Goal: Communication & Community: Answer question/provide support

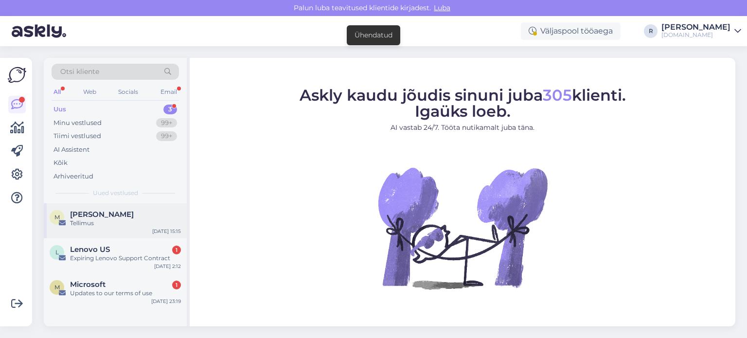
click at [117, 227] on div "Tellimus" at bounding box center [125, 223] width 111 height 9
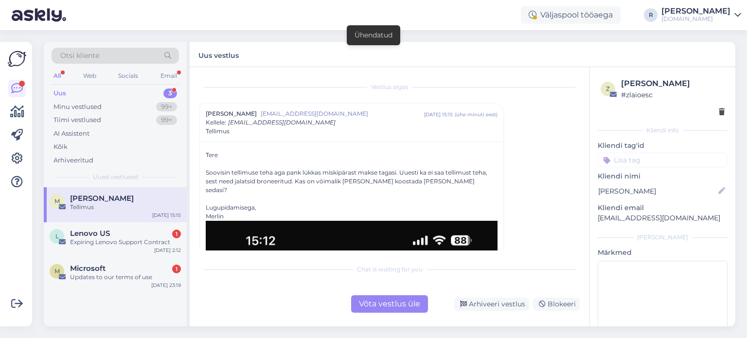
click at [391, 302] on div "Võta vestlus üle" at bounding box center [389, 303] width 77 height 17
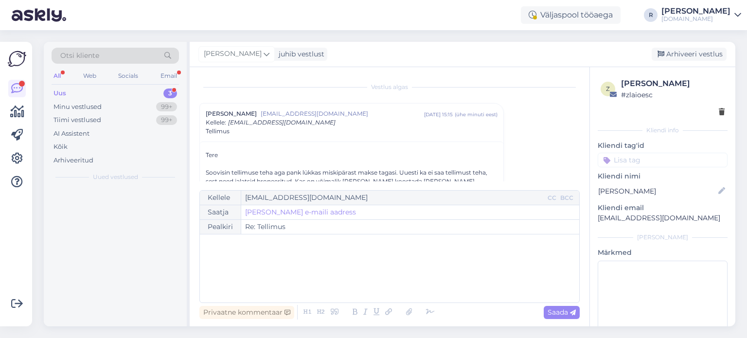
scroll to position [26, 0]
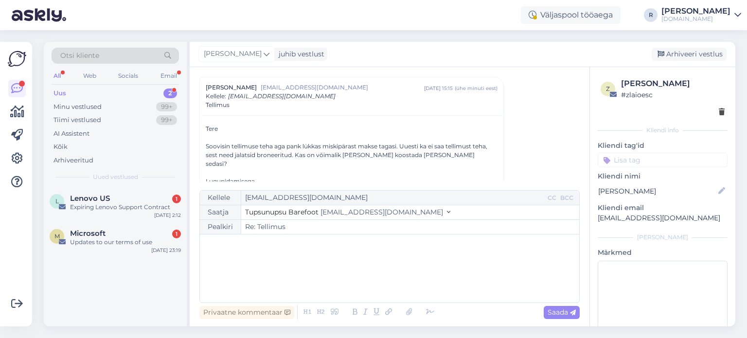
click at [215, 256] on div "﻿" at bounding box center [389, 268] width 369 height 58
drag, startPoint x: 473, startPoint y: 266, endPoint x: 471, endPoint y: 277, distance: 11.4
click at [472, 268] on span "Saatsin teile uuesti tellimuse kinnituse e-kirja. Vaadake, kas sealtkaudu saate…" at bounding box center [364, 264] width 319 height 9
click at [545, 265] on p "Saatsin teile uuesti tellimuse kinnituse e-kirja. Vaadake, kas sealtkaudu saate…" at bounding box center [389, 265] width 369 height 10
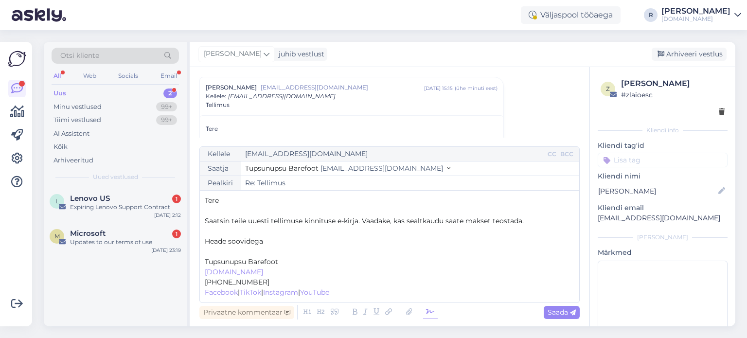
click at [427, 313] on icon at bounding box center [430, 312] width 15 height 14
click at [214, 254] on p "﻿" at bounding box center [389, 251] width 369 height 10
click at [547, 220] on p "Saatsin teile uuesti tellimuse kinnituse e-kirja. Vaadake, kas sealtkaudu saate…" at bounding box center [389, 221] width 369 height 10
click at [569, 315] on span "Saada" at bounding box center [561, 312] width 28 height 9
type input "Re: Re: Tellimus"
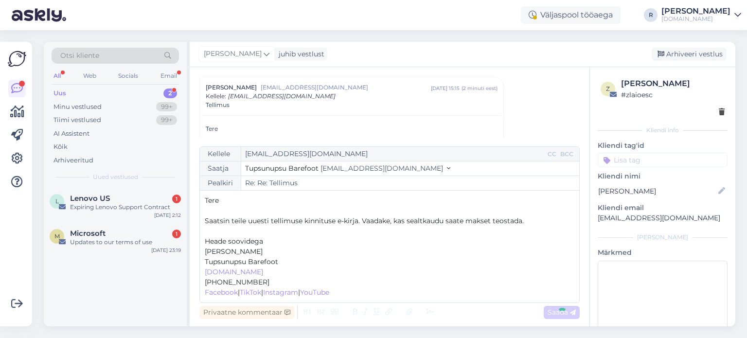
scroll to position [1423, 0]
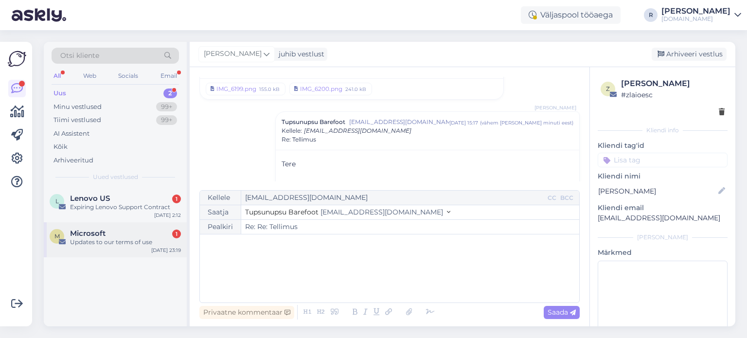
click at [111, 232] on div "Microsoft 1" at bounding box center [125, 233] width 111 height 9
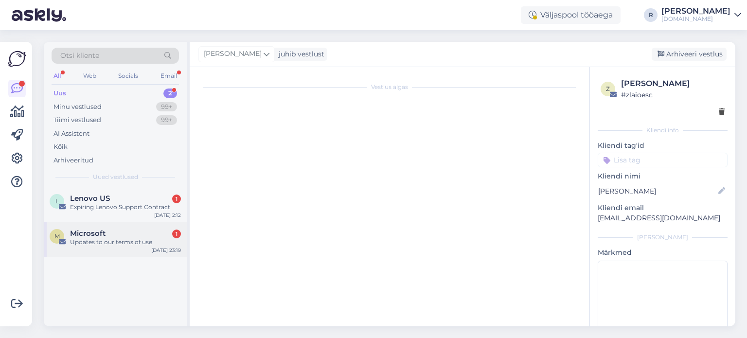
scroll to position [0, 0]
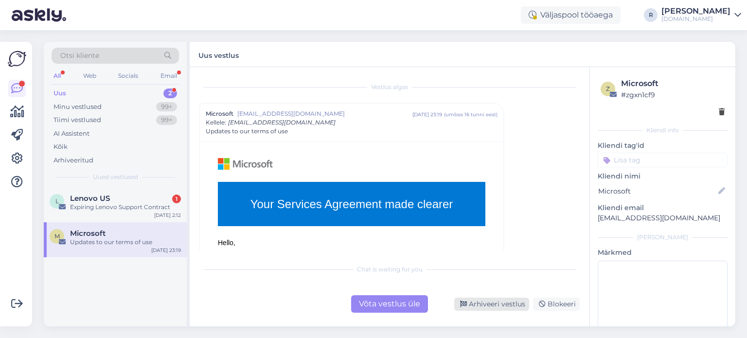
click at [488, 306] on div "Arhiveeri vestlus" at bounding box center [491, 303] width 75 height 13
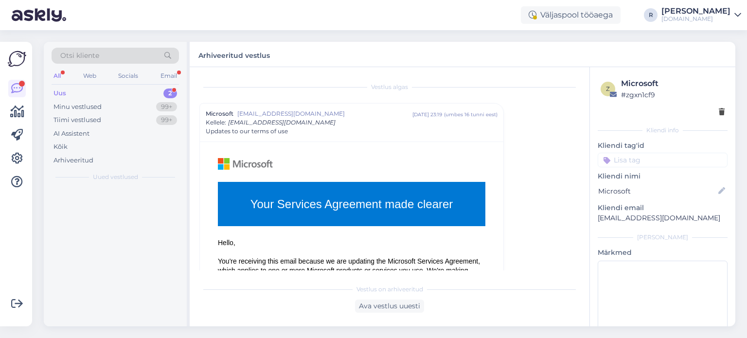
scroll to position [26, 0]
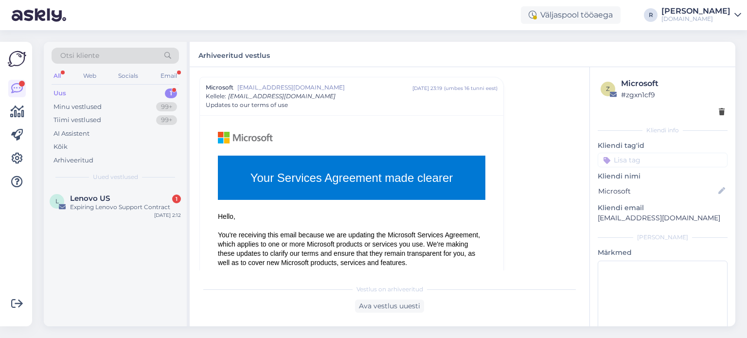
click at [122, 184] on div "Otsi kliente All Web Socials Email Uus 1 Minu vestlused 99+ Tiimi vestlused 99+…" at bounding box center [115, 114] width 143 height 145
click at [120, 197] on div "Lenovo US 1" at bounding box center [125, 198] width 111 height 9
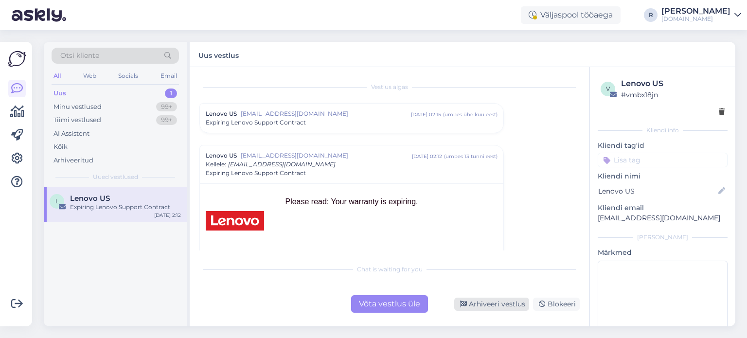
click at [498, 305] on div "Arhiveeri vestlus" at bounding box center [491, 303] width 75 height 13
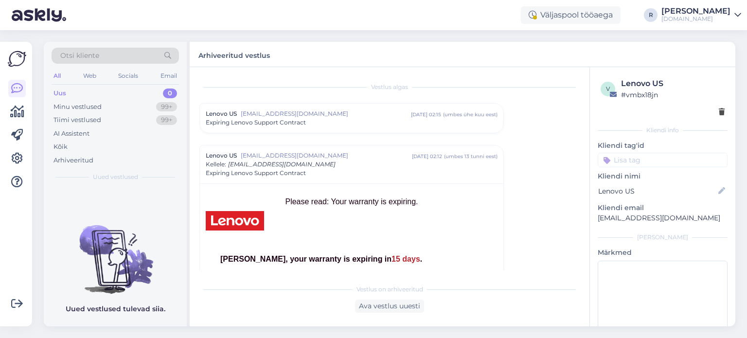
scroll to position [68, 0]
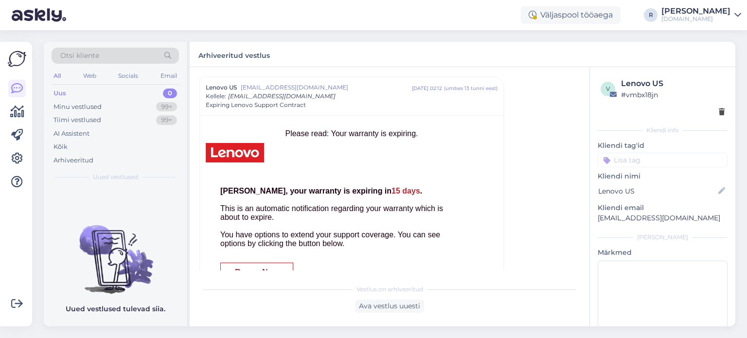
click at [64, 93] on div "Uus" at bounding box center [59, 93] width 13 height 10
click at [60, 76] on div "All" at bounding box center [57, 76] width 11 height 13
click at [64, 147] on div "Kõik" at bounding box center [60, 147] width 14 height 10
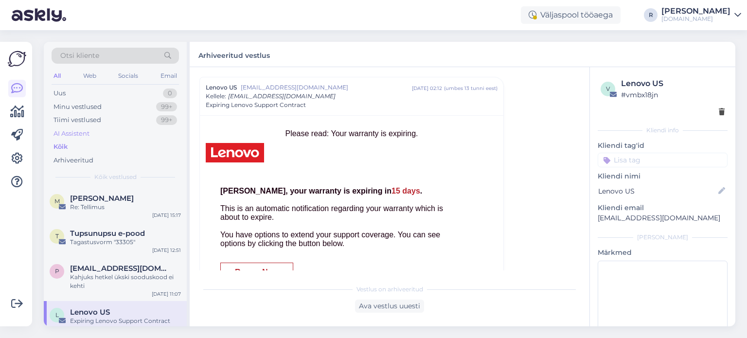
click at [66, 132] on div "AI Assistent" at bounding box center [71, 134] width 36 height 10
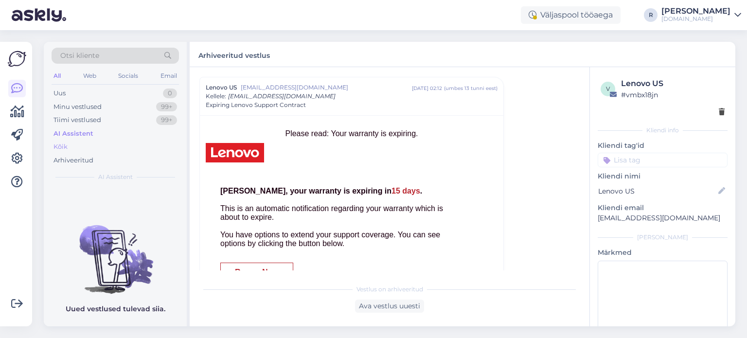
click at [69, 146] on div "Kõik" at bounding box center [115, 147] width 127 height 14
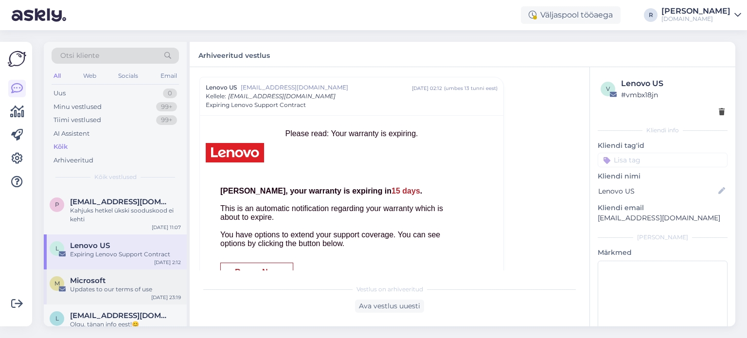
scroll to position [49, 0]
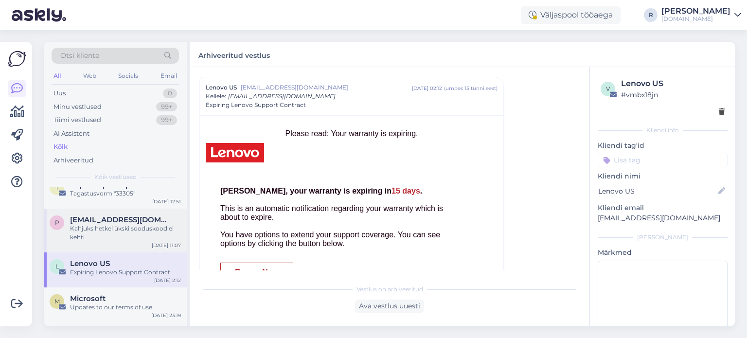
click at [115, 232] on div "Kahjuks hetkel ükski sooduskood ei kehti" at bounding box center [125, 232] width 111 height 17
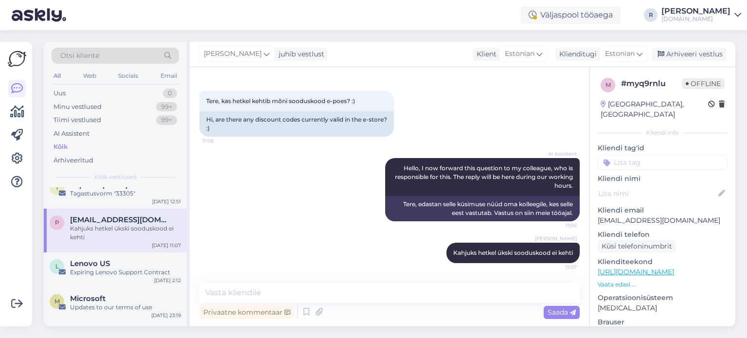
scroll to position [37, 0]
click at [661, 155] on input at bounding box center [662, 162] width 130 height 15
click at [655, 155] on input at bounding box center [662, 162] width 130 height 15
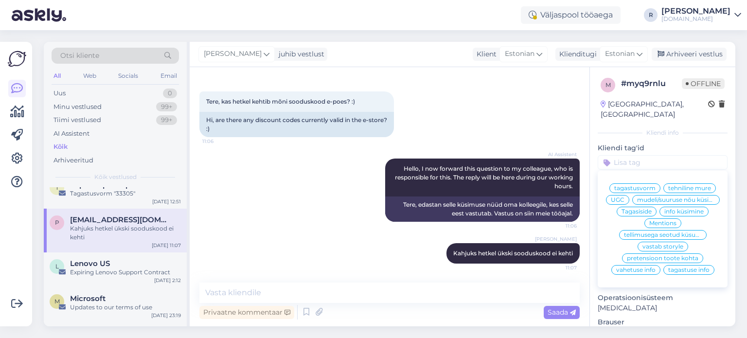
click at [682, 213] on span "info küsimine" at bounding box center [683, 212] width 39 height 6
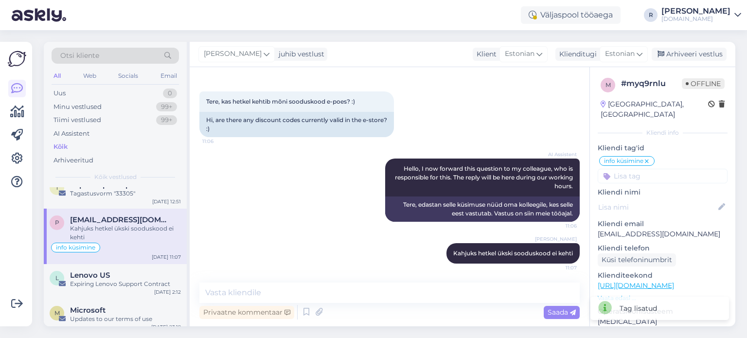
scroll to position [0, 0]
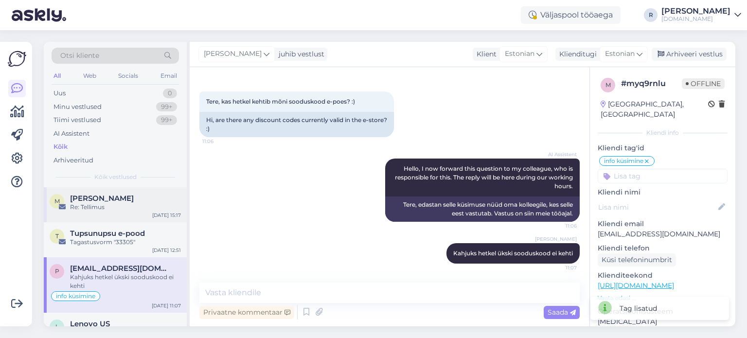
click at [102, 204] on div "Re: Tellimus" at bounding box center [125, 207] width 111 height 9
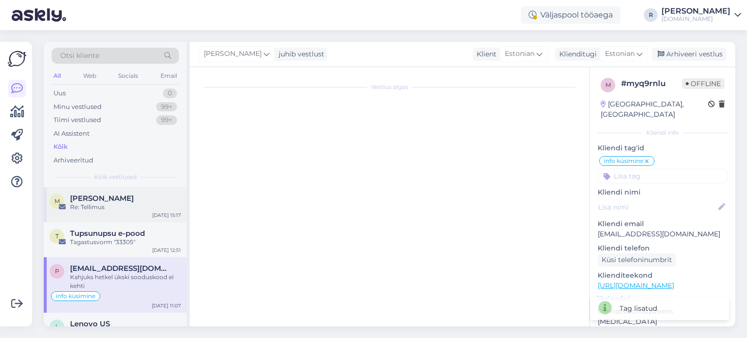
scroll to position [88, 0]
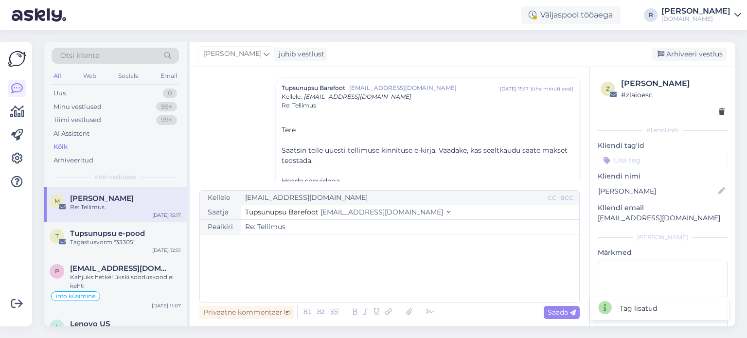
click at [655, 163] on input at bounding box center [662, 160] width 130 height 15
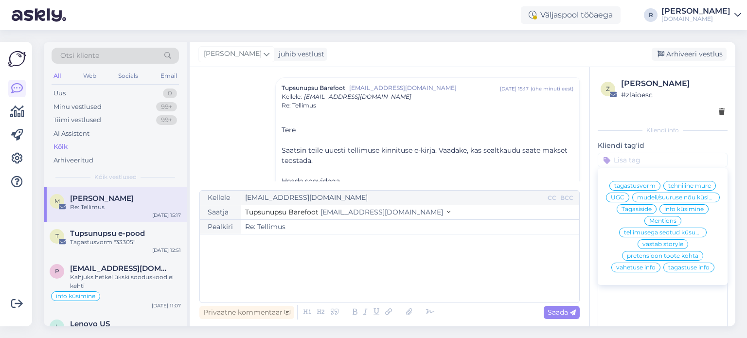
click at [692, 187] on span "tehniline mure" at bounding box center [689, 186] width 43 height 6
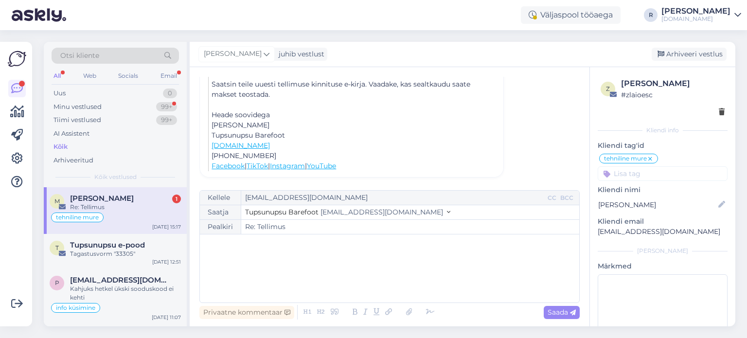
scroll to position [385, 0]
click at [118, 206] on div "Re: Tellimus" at bounding box center [125, 207] width 111 height 9
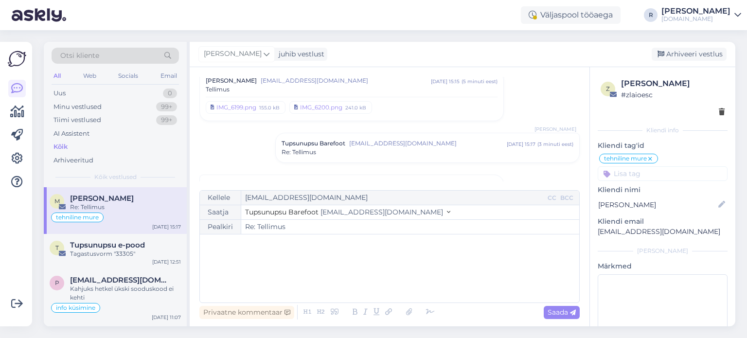
scroll to position [0, 0]
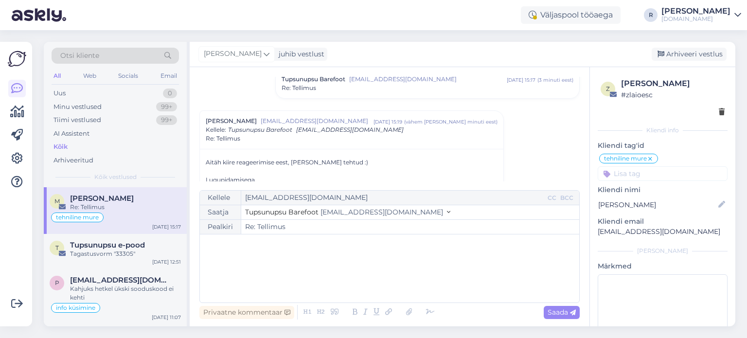
click at [476, 84] on div "Re: Tellimus" at bounding box center [427, 88] width 292 height 9
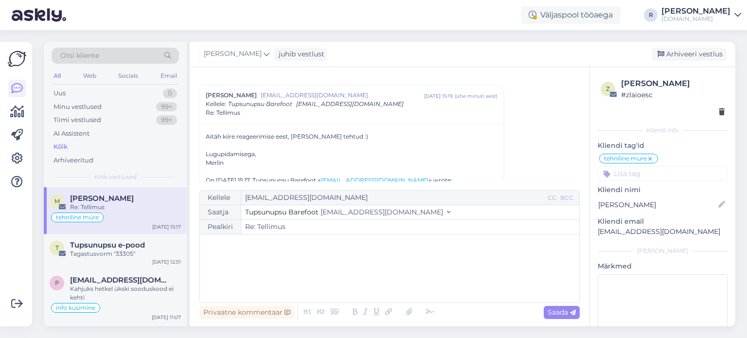
scroll to position [281, 0]
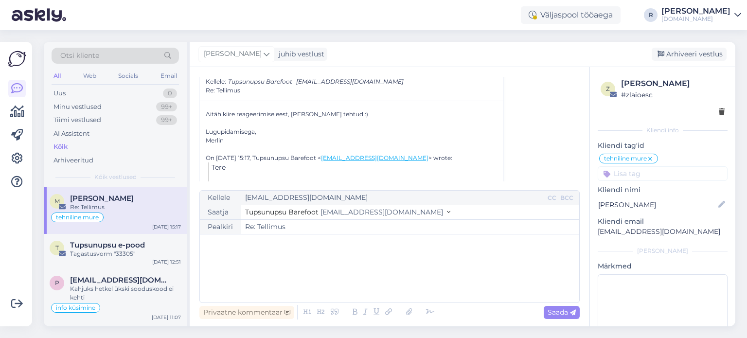
click at [245, 249] on div "﻿" at bounding box center [389, 268] width 369 height 58
click at [429, 314] on icon at bounding box center [430, 312] width 15 height 14
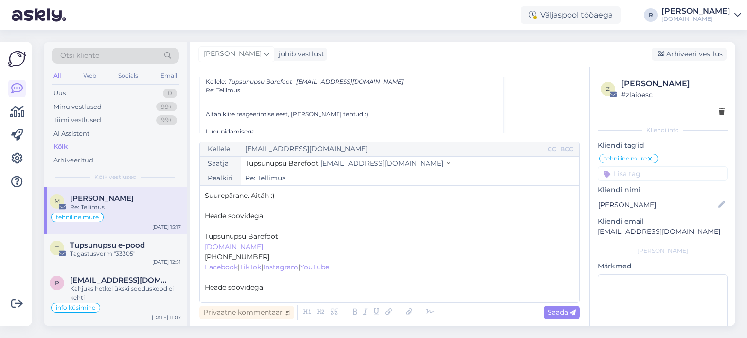
click at [229, 222] on p "﻿" at bounding box center [389, 226] width 369 height 10
click at [554, 313] on span "Saada" at bounding box center [561, 312] width 28 height 9
type input "Re: Re: Tellimus"
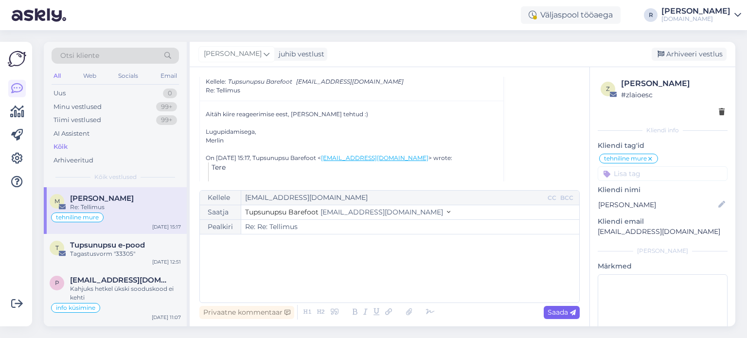
scroll to position [496, 0]
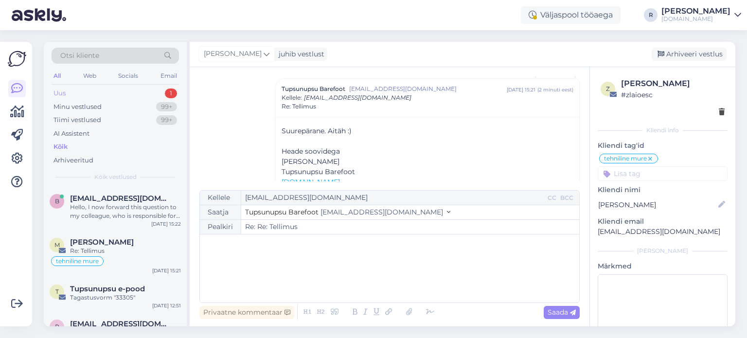
click at [113, 87] on div "Uus 1" at bounding box center [115, 94] width 127 height 14
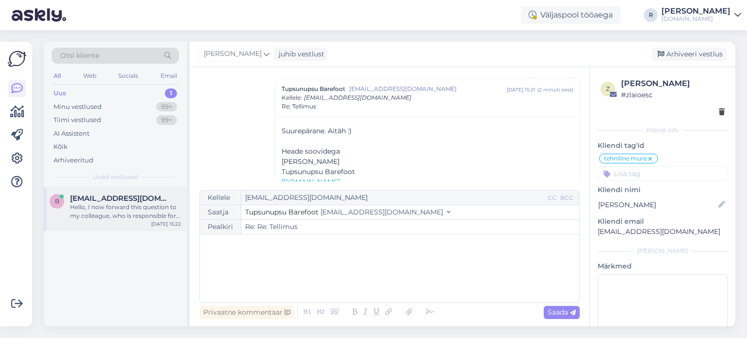
click at [107, 206] on div "Hello, I now forward this question to my colleague, who is responsible for this…" at bounding box center [125, 211] width 111 height 17
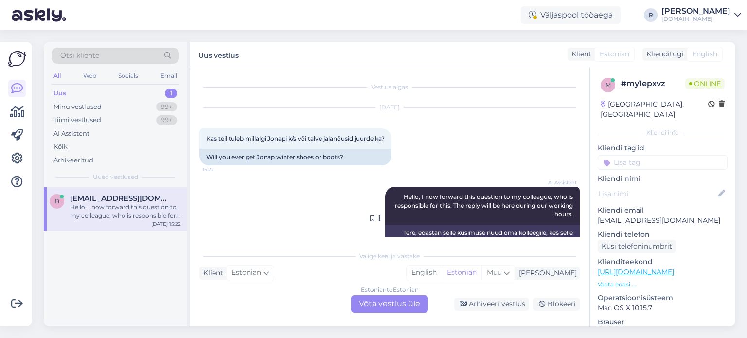
scroll to position [32, 0]
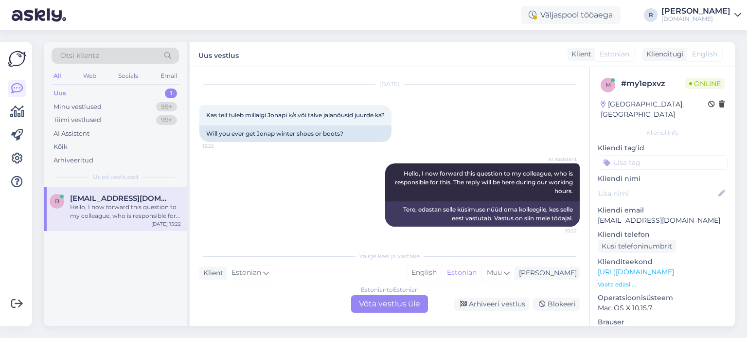
click at [390, 304] on div "Estonian to Estonian Võta vestlus üle" at bounding box center [389, 303] width 77 height 17
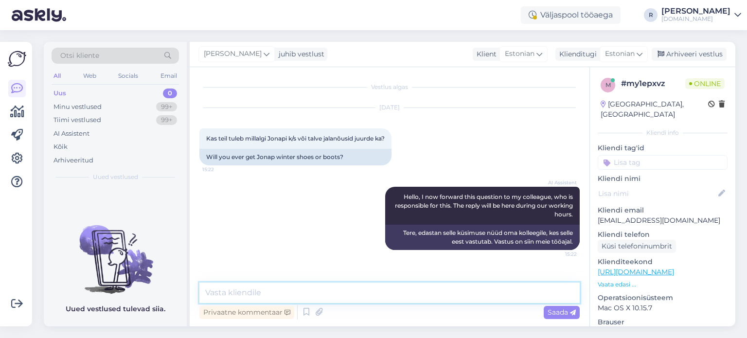
click at [331, 291] on textarea at bounding box center [389, 292] width 380 height 20
type textarea "T"
type textarea "Jaa, tuleb ikka."
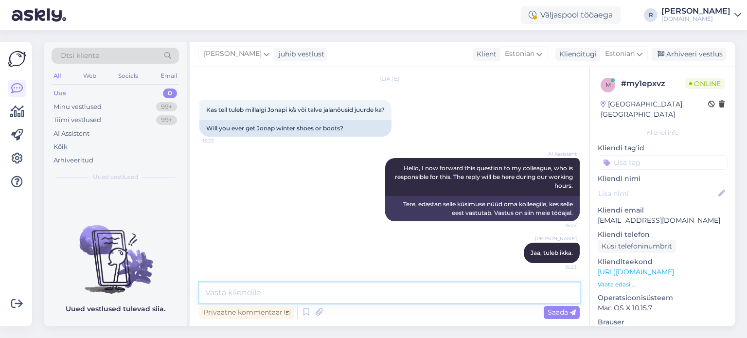
click at [289, 291] on textarea at bounding box center [389, 292] width 380 height 20
type textarea "Mida täpsemalt ootate?"
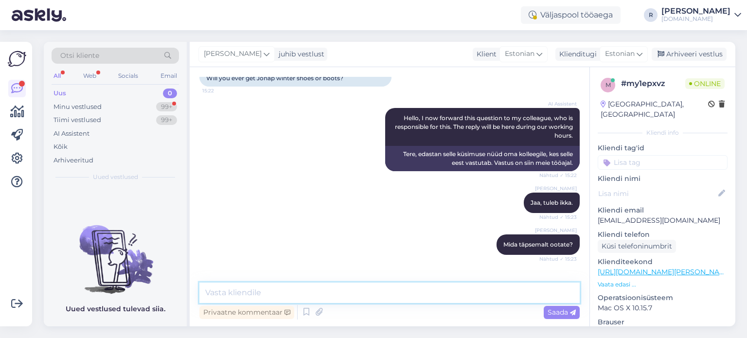
scroll to position [272, 0]
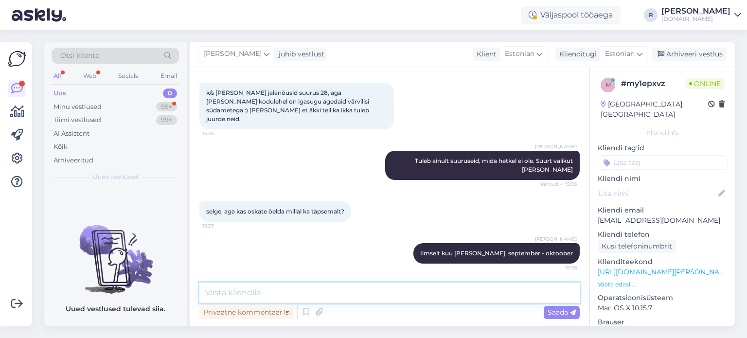
drag, startPoint x: 327, startPoint y: 295, endPoint x: 328, endPoint y: 286, distance: 9.4
click at [327, 295] on textarea at bounding box center [389, 292] width 380 height 20
type textarea "28 suuruses tulevad sellised, [PERSON_NAME]:"
paste textarea
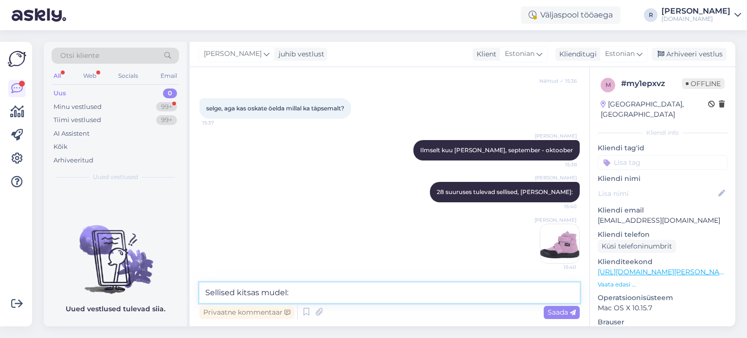
type textarea "Sellised kitsas mudel:"
paste textarea
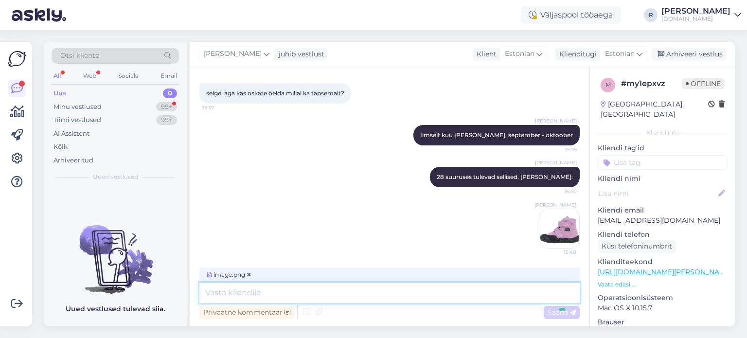
scroll to position [478, 0]
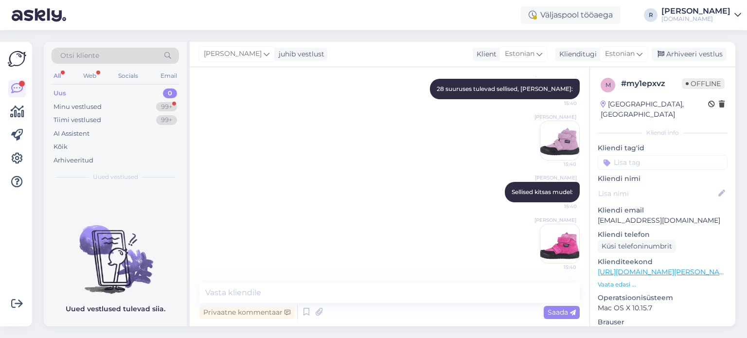
click at [352, 315] on div "Privaatne kommentaar Saada" at bounding box center [389, 312] width 380 height 18
click at [347, 286] on textarea at bounding box center [389, 292] width 380 height 20
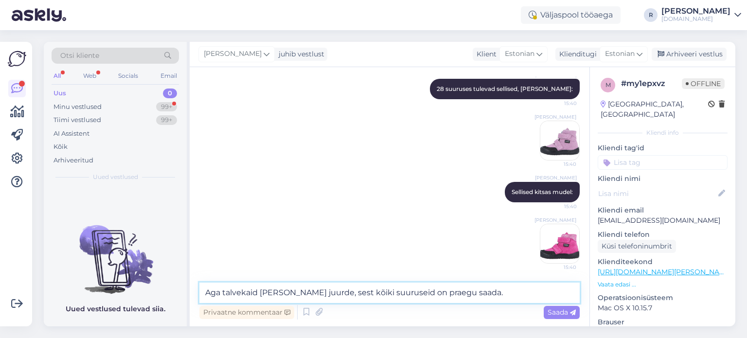
drag, startPoint x: 283, startPoint y: 294, endPoint x: 286, endPoint y: 301, distance: 7.9
click at [284, 294] on textarea "Aga talvekaid [PERSON_NAME] juurde, sest kõiki suuruseid on praegu saada." at bounding box center [389, 292] width 380 height 20
type textarea "Aga talvekaid [PERSON_NAME] kahjuks juurde, sest kõiki suuruseid on praegu saad…"
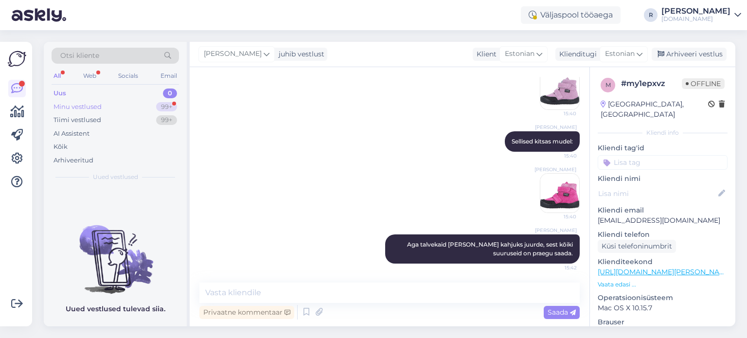
click at [102, 107] on div "Minu vestlused 99+" at bounding box center [115, 107] width 127 height 14
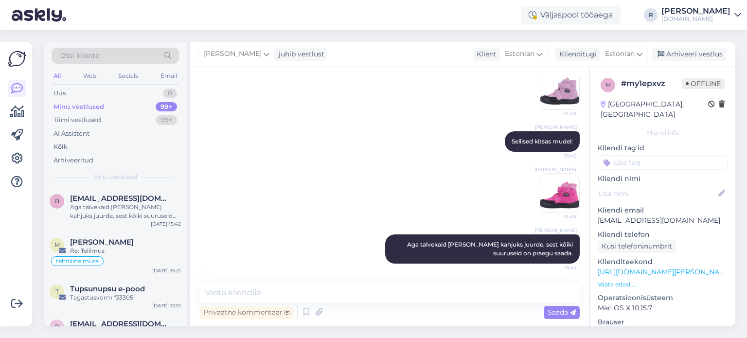
click at [660, 155] on input at bounding box center [662, 162] width 130 height 15
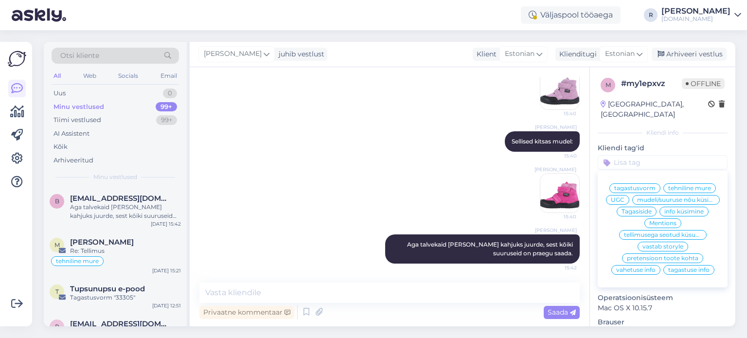
click at [689, 213] on span "info küsimine" at bounding box center [683, 212] width 39 height 6
